Goal: Task Accomplishment & Management: Use online tool/utility

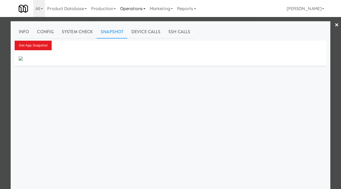
click at [131, 11] on link "Operations" at bounding box center [133, 8] width 30 height 17
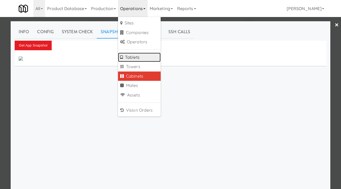
click at [135, 53] on link "Tablets" at bounding box center [139, 58] width 43 height 10
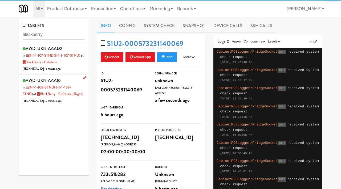
click at [82, 97] on div "AWD-UKN-AAA10 in 3-1-1-108-STND (3-1-1-108-STND) at BlackBerry - Cafeteria (Rig…" at bounding box center [54, 90] width 62 height 27
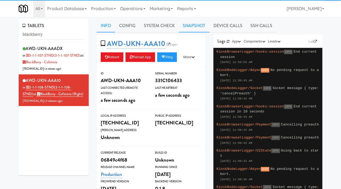
click at [197, 21] on link "Snapshot" at bounding box center [194, 25] width 31 height 13
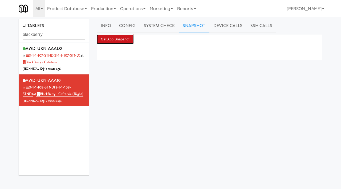
click at [119, 39] on button "Get App Snapshot" at bounding box center [115, 40] width 37 height 10
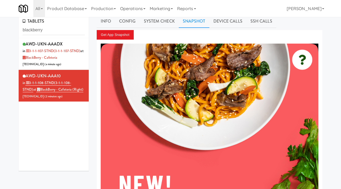
scroll to position [5, 0]
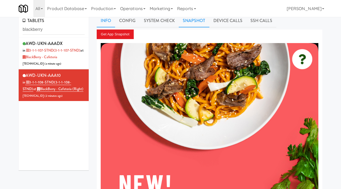
click at [108, 20] on link "Info" at bounding box center [106, 20] width 18 height 13
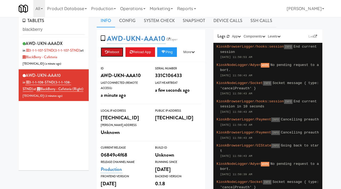
click at [111, 52] on button "Reboot" at bounding box center [112, 52] width 23 height 10
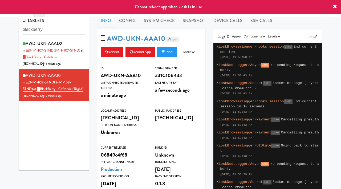
click at [173, 39] on link "Esper" at bounding box center [171, 39] width 13 height 5
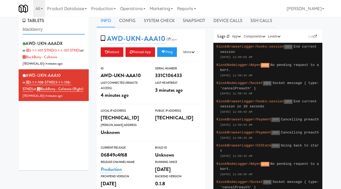
click at [54, 32] on input "blackberry" at bounding box center [54, 30] width 62 height 10
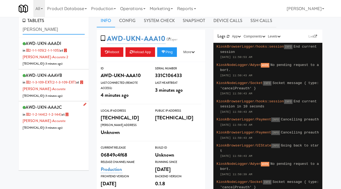
type input "[PERSON_NAME]"
click at [76, 119] on div "AWD-UKN-AAA2C in 2-1-2-144 (2-1-2-144) at [GEOGRAPHIC_DATA]-Accurate [TECHNICAL…" at bounding box center [54, 117] width 62 height 27
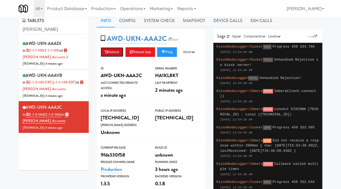
click at [119, 51] on button "Reboot" at bounding box center [112, 52] width 23 height 10
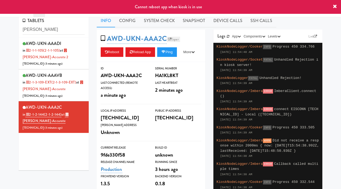
click at [175, 40] on link "Esper" at bounding box center [173, 39] width 13 height 5
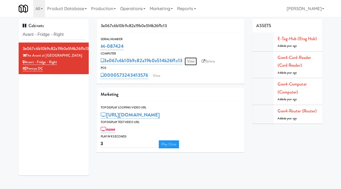
click at [194, 61] on link "View" at bounding box center [190, 61] width 12 height 8
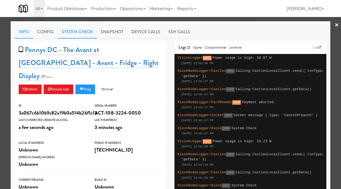
click at [78, 32] on link "System Check" at bounding box center [77, 31] width 39 height 13
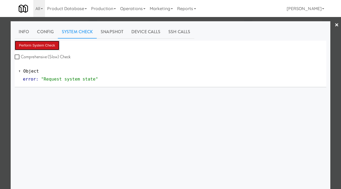
click at [45, 46] on button "Perform System Check" at bounding box center [37, 46] width 45 height 10
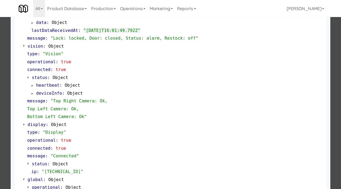
scroll to position [171, 0]
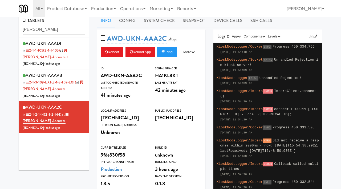
scroll to position [5, 0]
click at [164, 20] on link "System Check" at bounding box center [159, 20] width 39 height 13
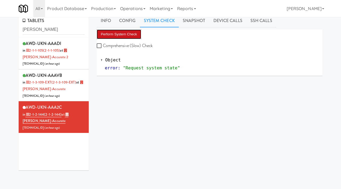
click at [118, 35] on button "Perform System Check" at bounding box center [119, 35] width 45 height 10
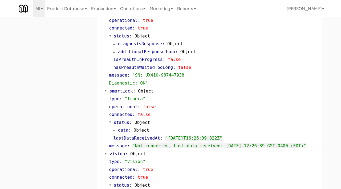
scroll to position [0, 0]
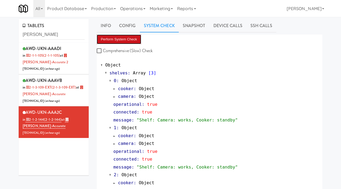
click at [109, 38] on button "Perform System Check" at bounding box center [119, 40] width 45 height 10
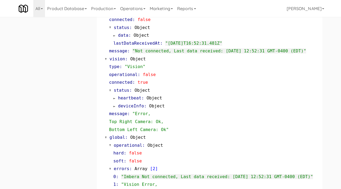
scroll to position [314, 0]
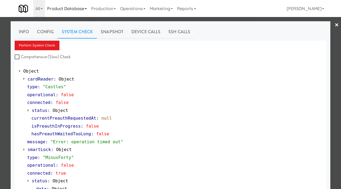
scroll to position [171, 0]
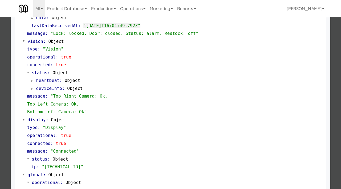
click at [5, 73] on div at bounding box center [170, 94] width 341 height 189
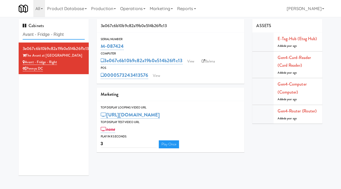
click at [73, 35] on input "Avant - Fridge - Right" at bounding box center [54, 35] width 62 height 10
drag, startPoint x: 131, startPoint y: 48, endPoint x: 101, endPoint y: 47, distance: 30.1
click at [101, 47] on div "M-087424" at bounding box center [171, 46] width 140 height 9
copy link "M-087424"
click at [192, 59] on link "View" at bounding box center [190, 61] width 12 height 8
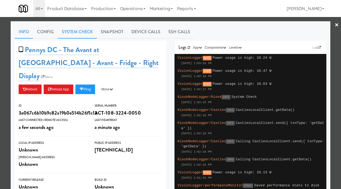
click at [79, 32] on link "System Check" at bounding box center [77, 31] width 39 height 13
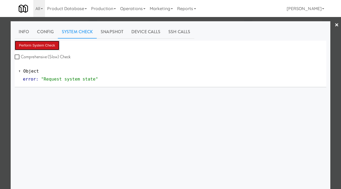
click at [39, 45] on button "Perform System Check" at bounding box center [37, 46] width 45 height 10
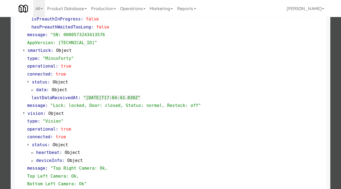
scroll to position [115, 0]
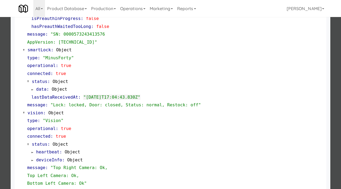
click at [0, 126] on div at bounding box center [170, 94] width 341 height 189
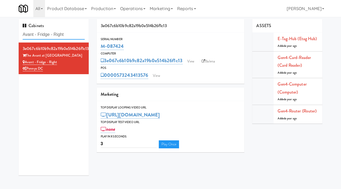
drag, startPoint x: 71, startPoint y: 35, endPoint x: 9, endPoint y: 30, distance: 61.7
click at [9, 30] on div "Cabinets Avant - Fridge - Right 3e067c6b10b9c82a19b0e514b26f1c13 The Avant at R…" at bounding box center [170, 99] width 341 height 160
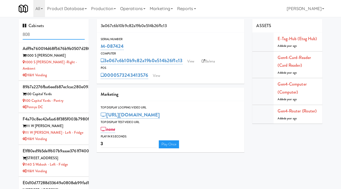
type input "808"
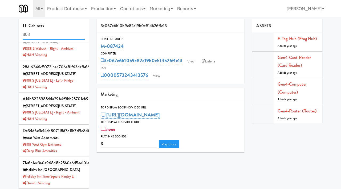
scroll to position [16, 0]
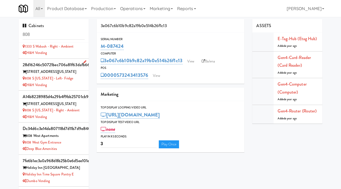
click at [78, 82] on div "H&H Vending" at bounding box center [54, 85] width 62 height 7
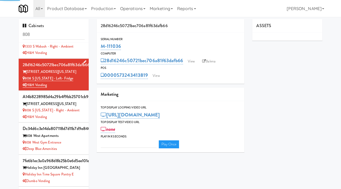
type input "3"
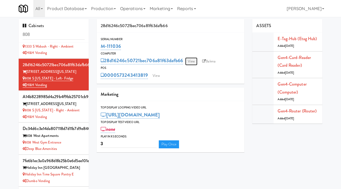
click at [195, 60] on link "View" at bounding box center [191, 61] width 12 height 8
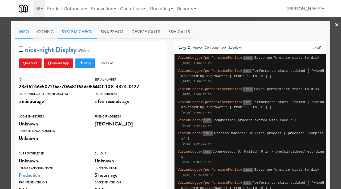
click at [80, 33] on link "System Check" at bounding box center [77, 31] width 39 height 13
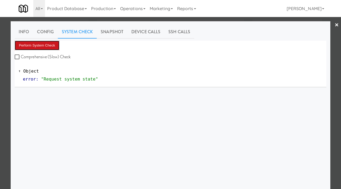
click at [44, 45] on button "Perform System Check" at bounding box center [37, 46] width 45 height 10
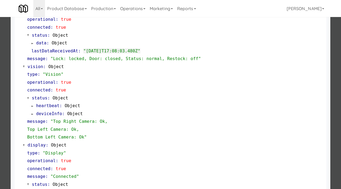
scroll to position [224, 0]
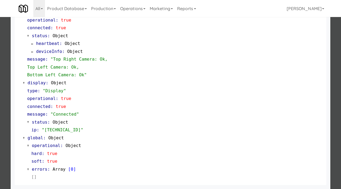
click at [0, 125] on div at bounding box center [170, 94] width 341 height 189
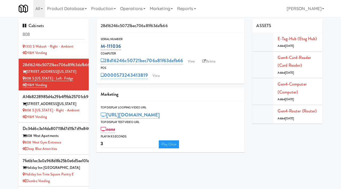
drag, startPoint x: 122, startPoint y: 44, endPoint x: 100, endPoint y: 47, distance: 22.0
click at [101, 47] on div "M-111036" at bounding box center [171, 46] width 140 height 9
copy link "M-111036"
click at [156, 76] on link "View" at bounding box center [156, 76] width 12 height 8
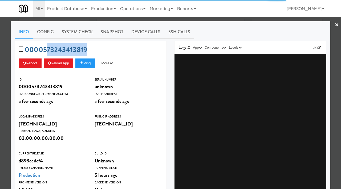
drag, startPoint x: 91, startPoint y: 49, endPoint x: 45, endPoint y: 46, distance: 46.1
click at [45, 46] on div "0000573243413819 Reboot Reload App Ping More Ping Server Restart Server Force R…" at bounding box center [91, 57] width 152 height 32
copy link "573243413819"
